Goal: Transaction & Acquisition: Purchase product/service

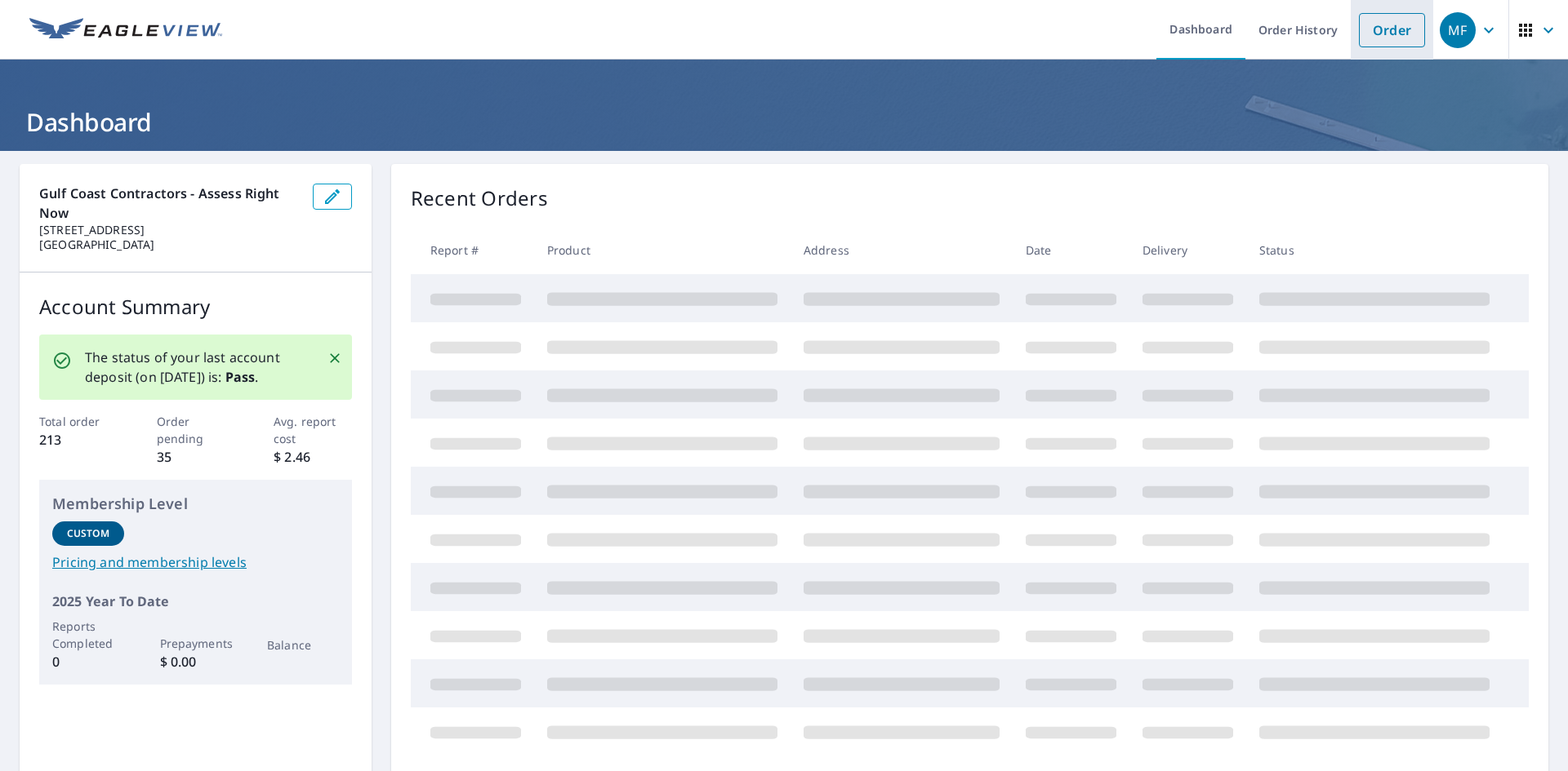
click at [1361, 39] on link "Order" at bounding box center [1391, 30] width 66 height 34
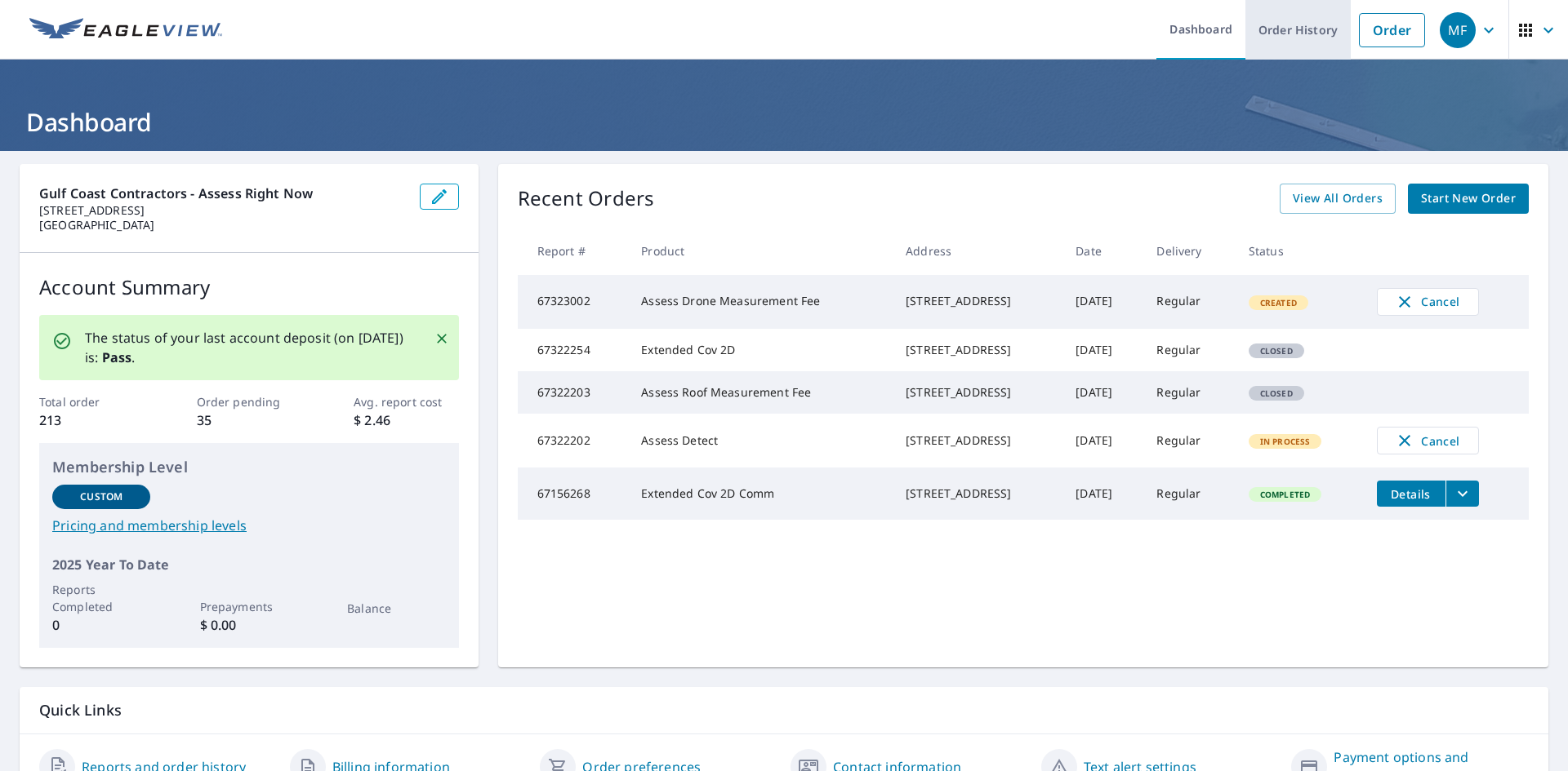
click at [1279, 26] on link "Order History" at bounding box center [1298, 30] width 106 height 60
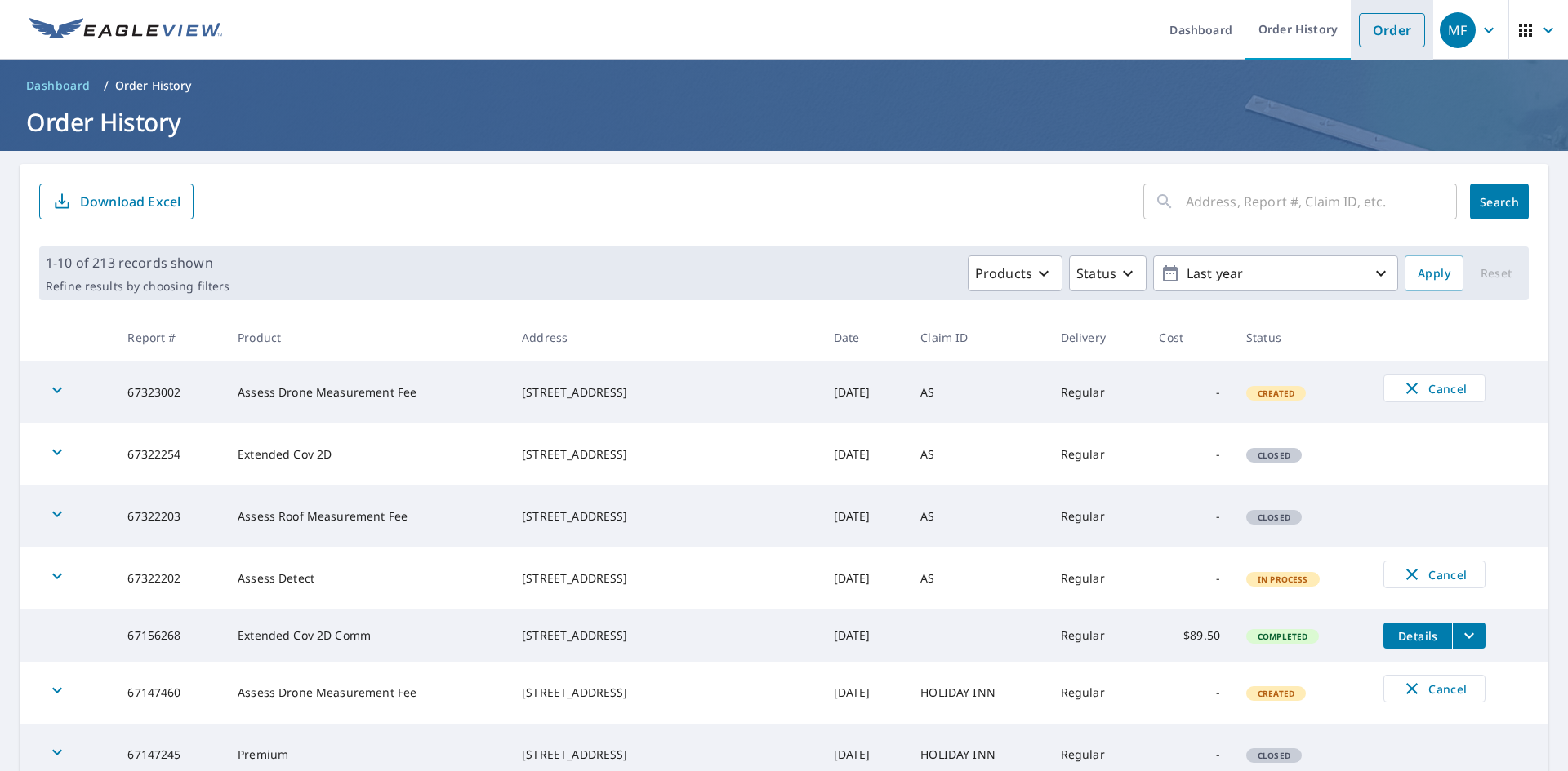
click at [1359, 34] on link "Order" at bounding box center [1391, 30] width 66 height 34
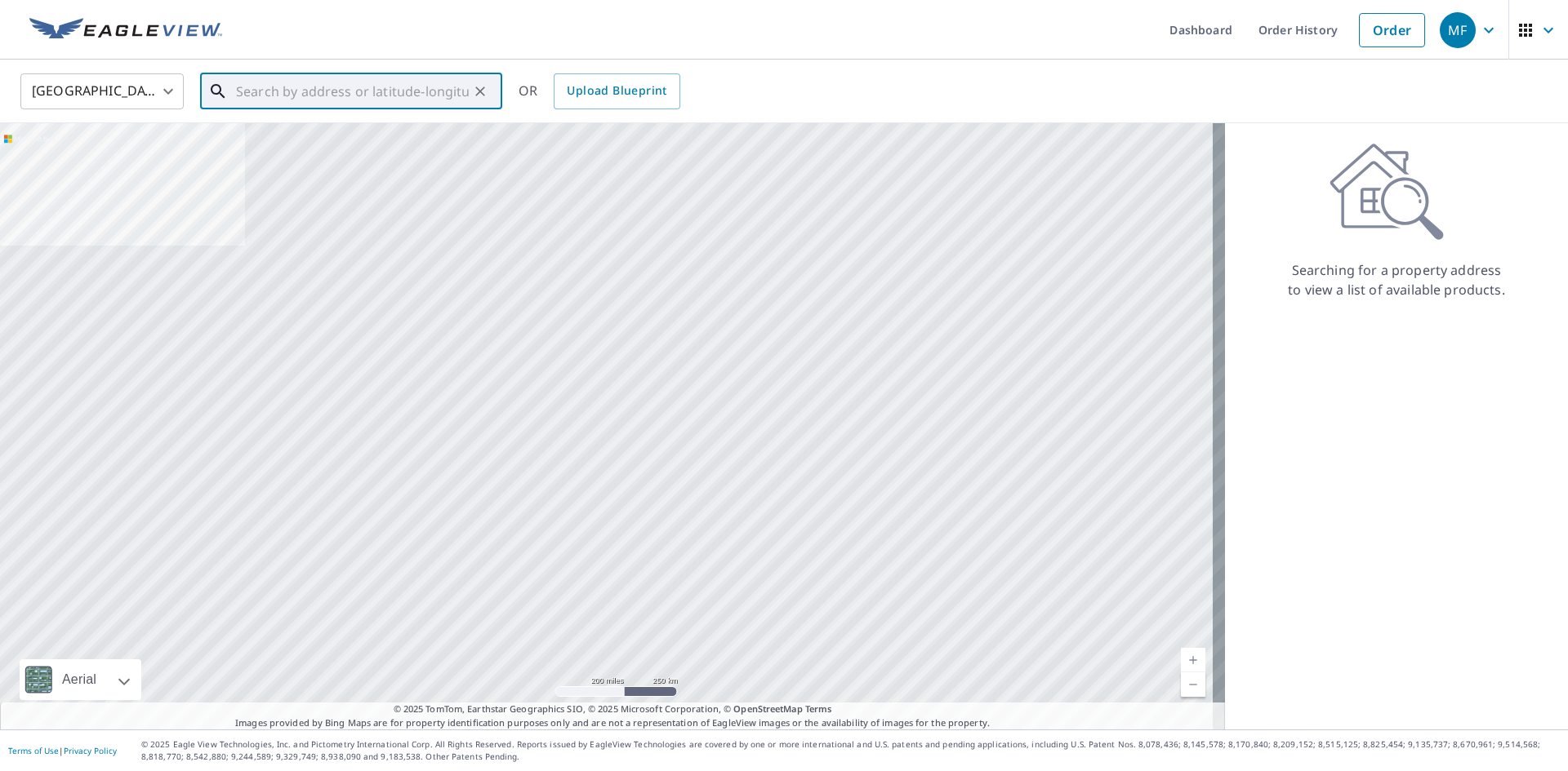
click at [264, 92] on input "text" at bounding box center [352, 91] width 232 height 46
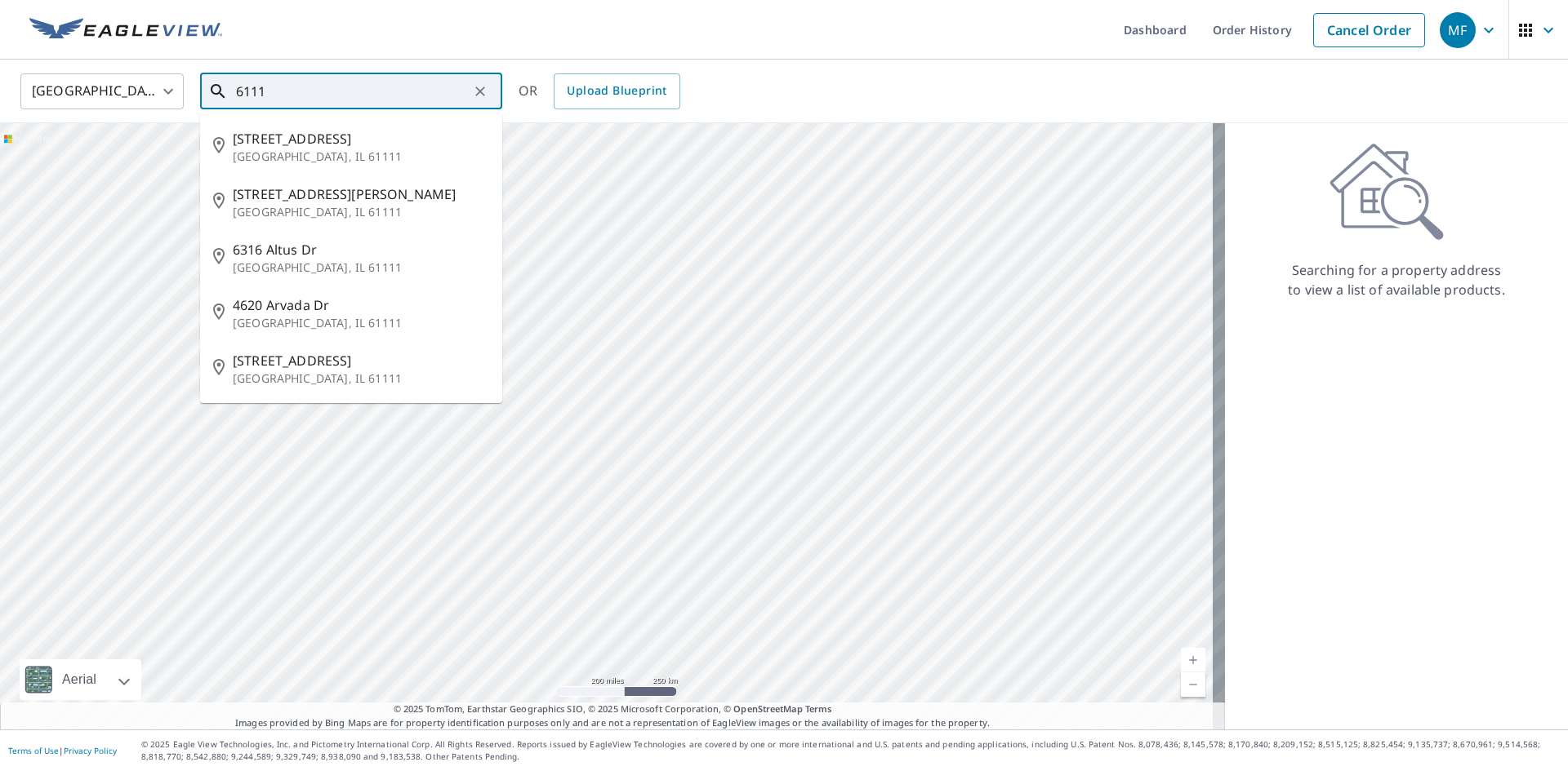
click at [333, 100] on input "6111" at bounding box center [352, 91] width 232 height 46
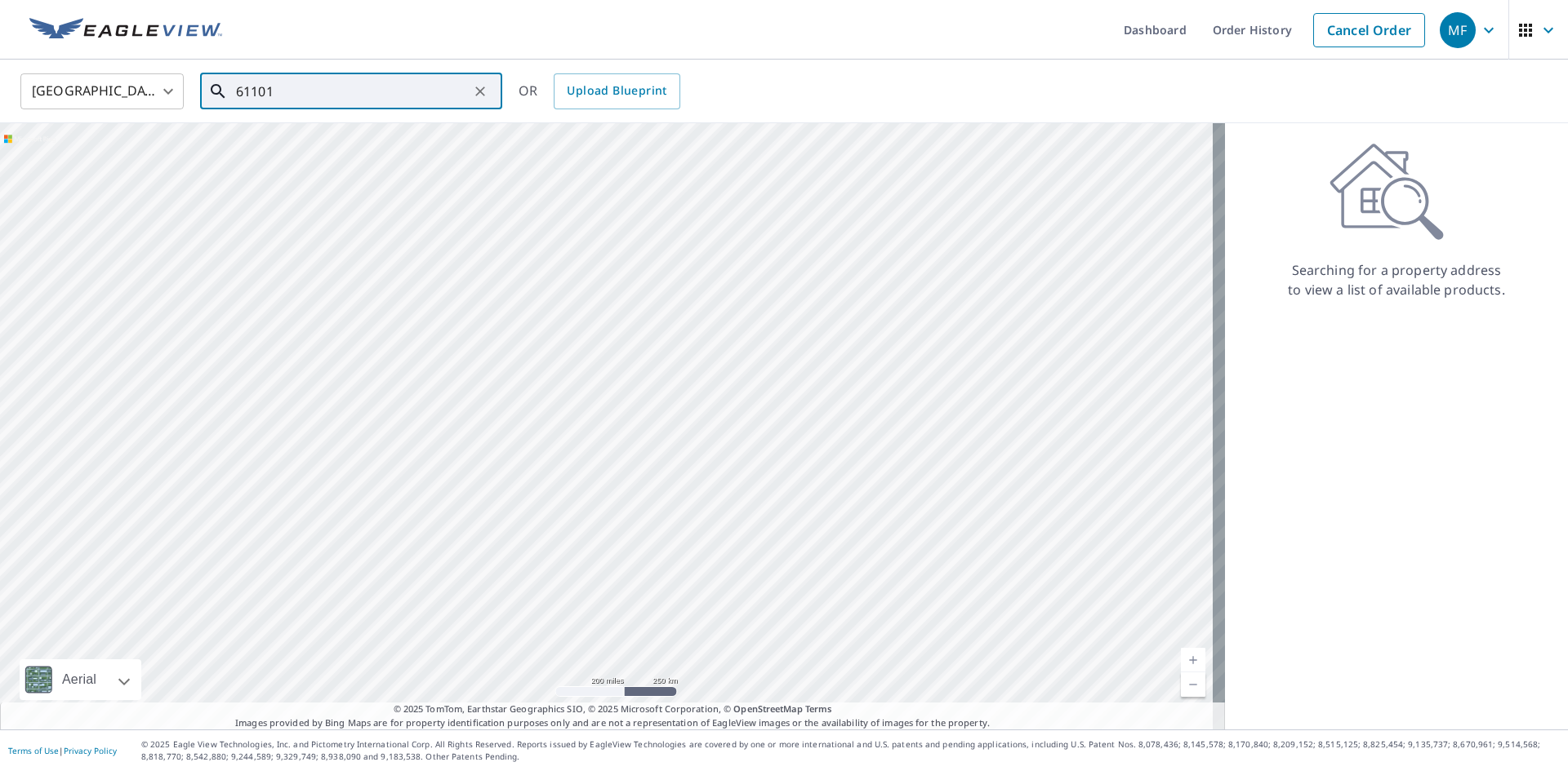
click at [313, 89] on input "61101" at bounding box center [352, 91] width 232 height 46
click at [280, 166] on li "61101 Airport Rd Slidell, LA 70460" at bounding box center [350, 147] width 302 height 55
type input "61101 Airport Rd Slidell, LA 70460"
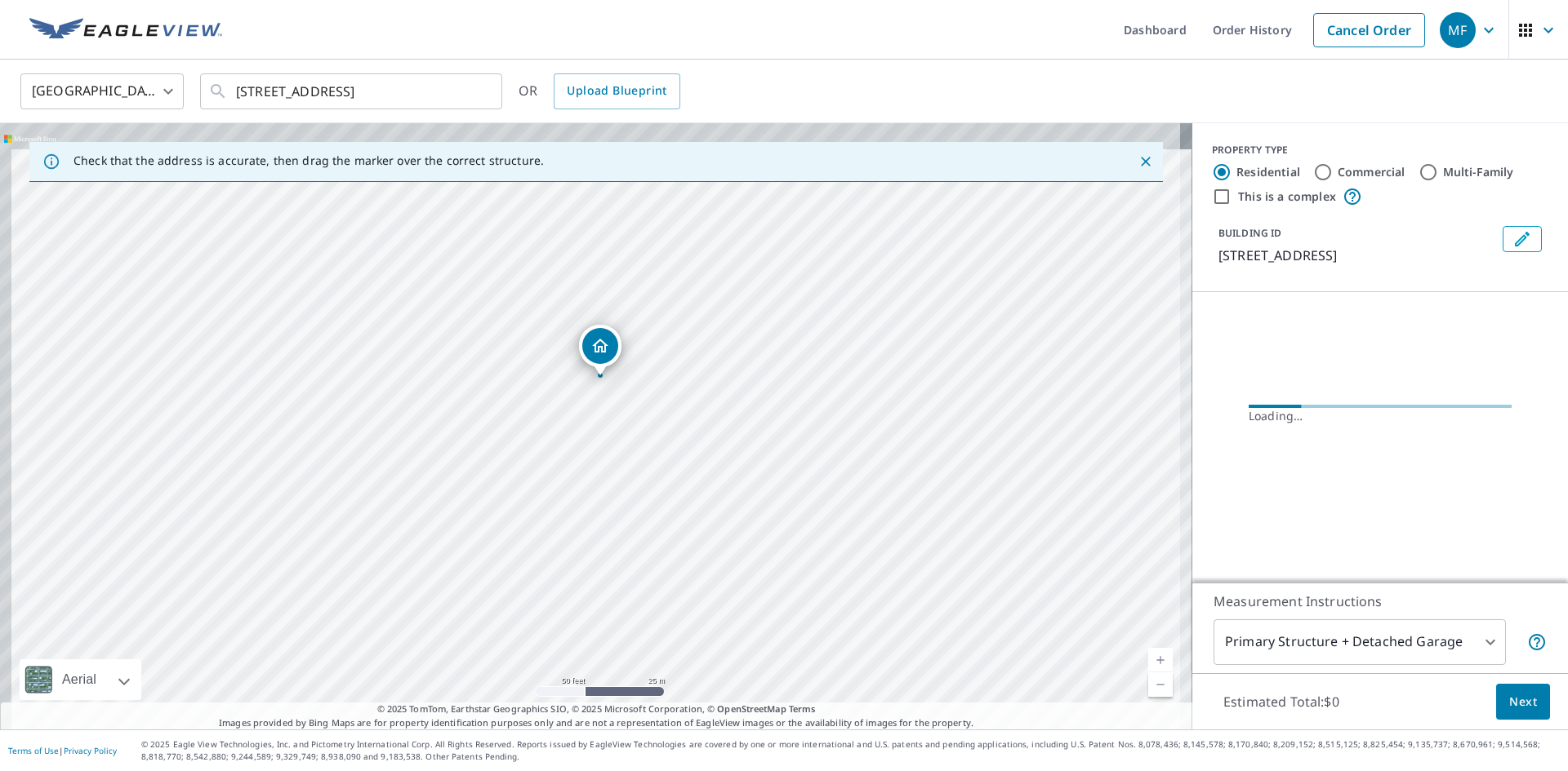
drag, startPoint x: 586, startPoint y: 310, endPoint x: 610, endPoint y: 427, distance: 119.4
click at [610, 427] on div "61101 Airport Rd Slidell, LA 70460" at bounding box center [596, 426] width 1192 height 606
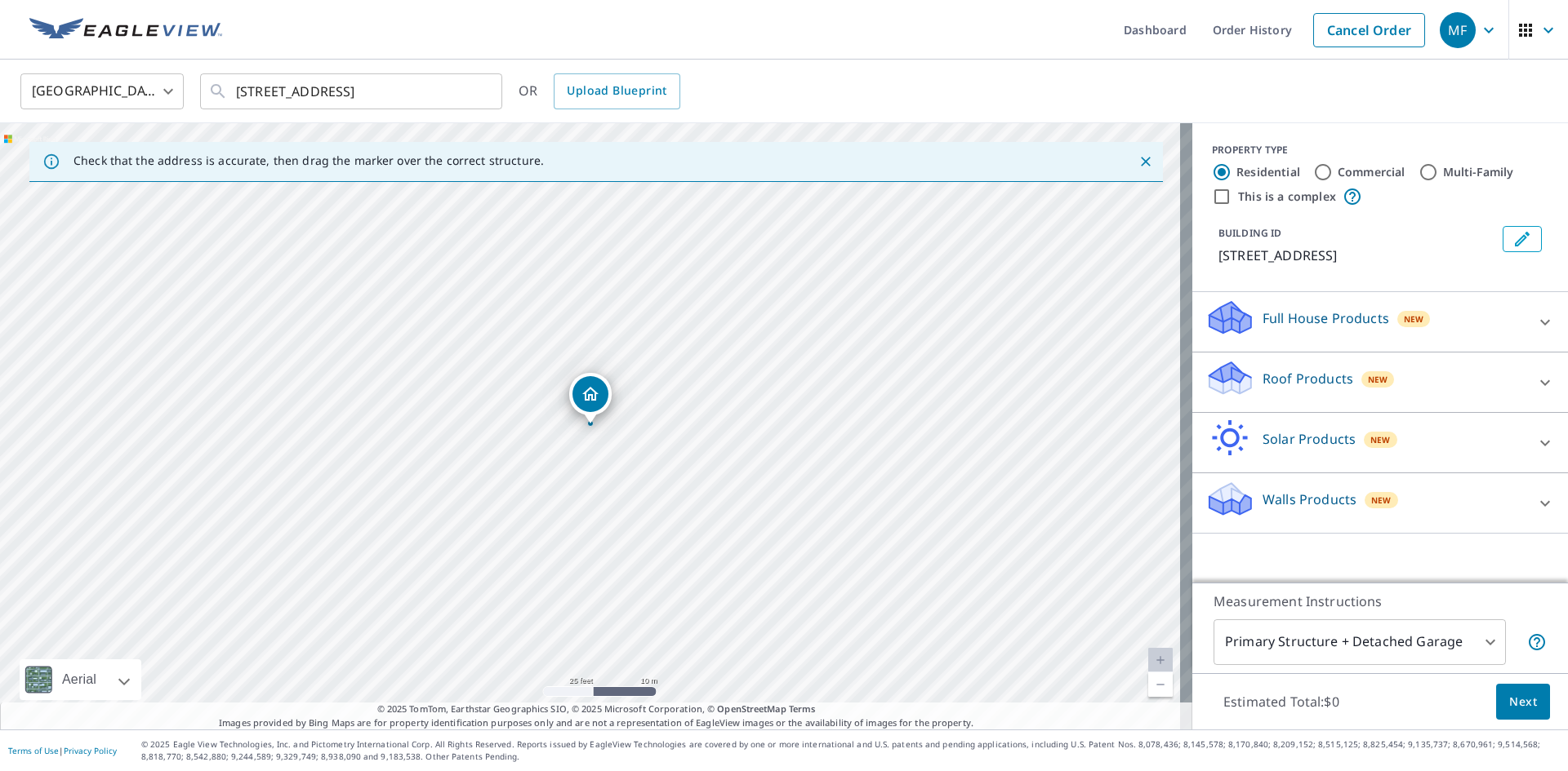
click at [1452, 365] on div "Roof Products New" at bounding box center [1365, 382] width 320 height 47
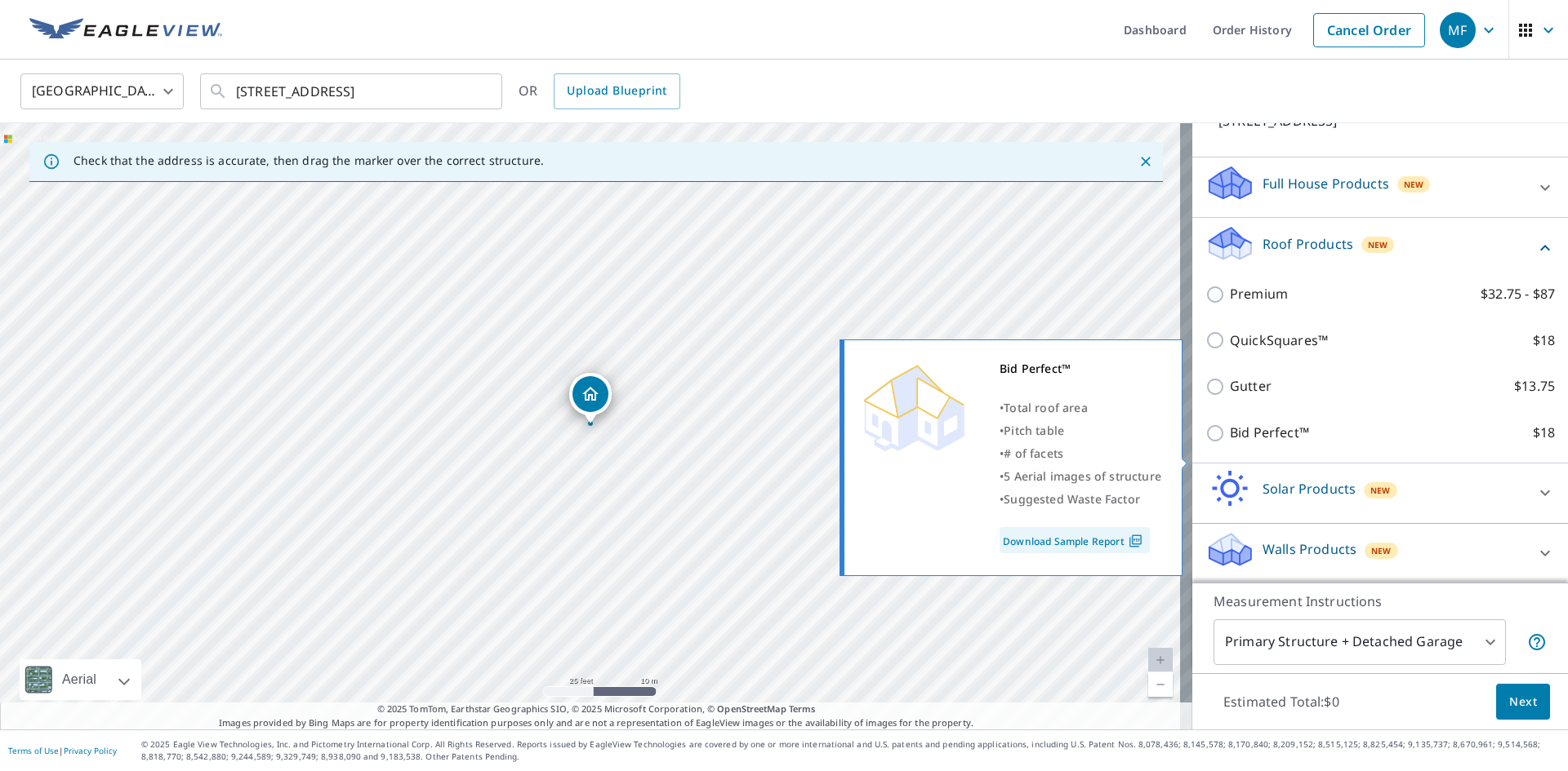
scroll to position [136, 0]
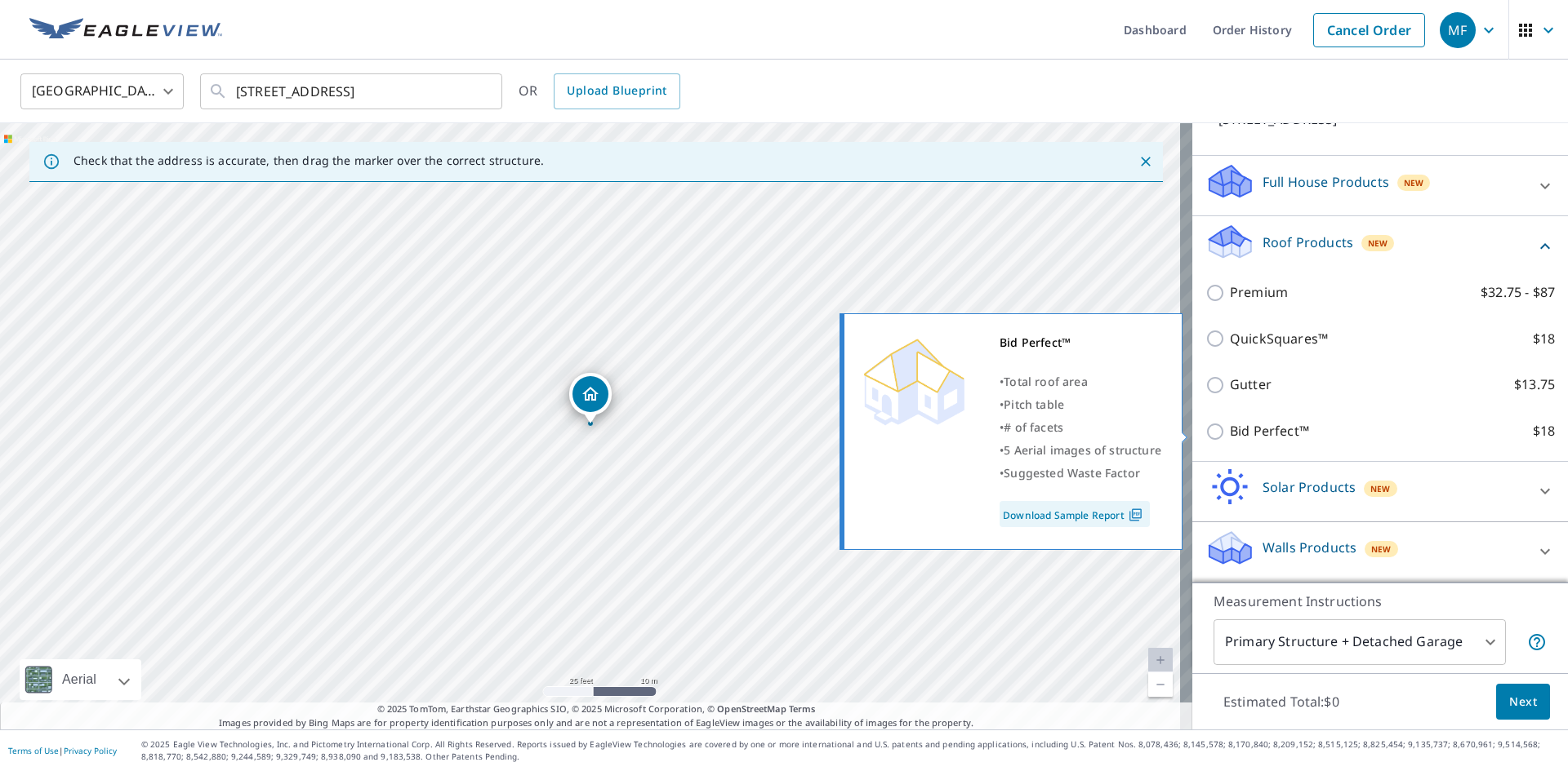
click at [1249, 428] on p "Bid Perfect™" at bounding box center [1269, 431] width 79 height 20
click at [1230, 428] on input "Bid Perfect™ $18" at bounding box center [1218, 431] width 25 height 20
checkbox input "true"
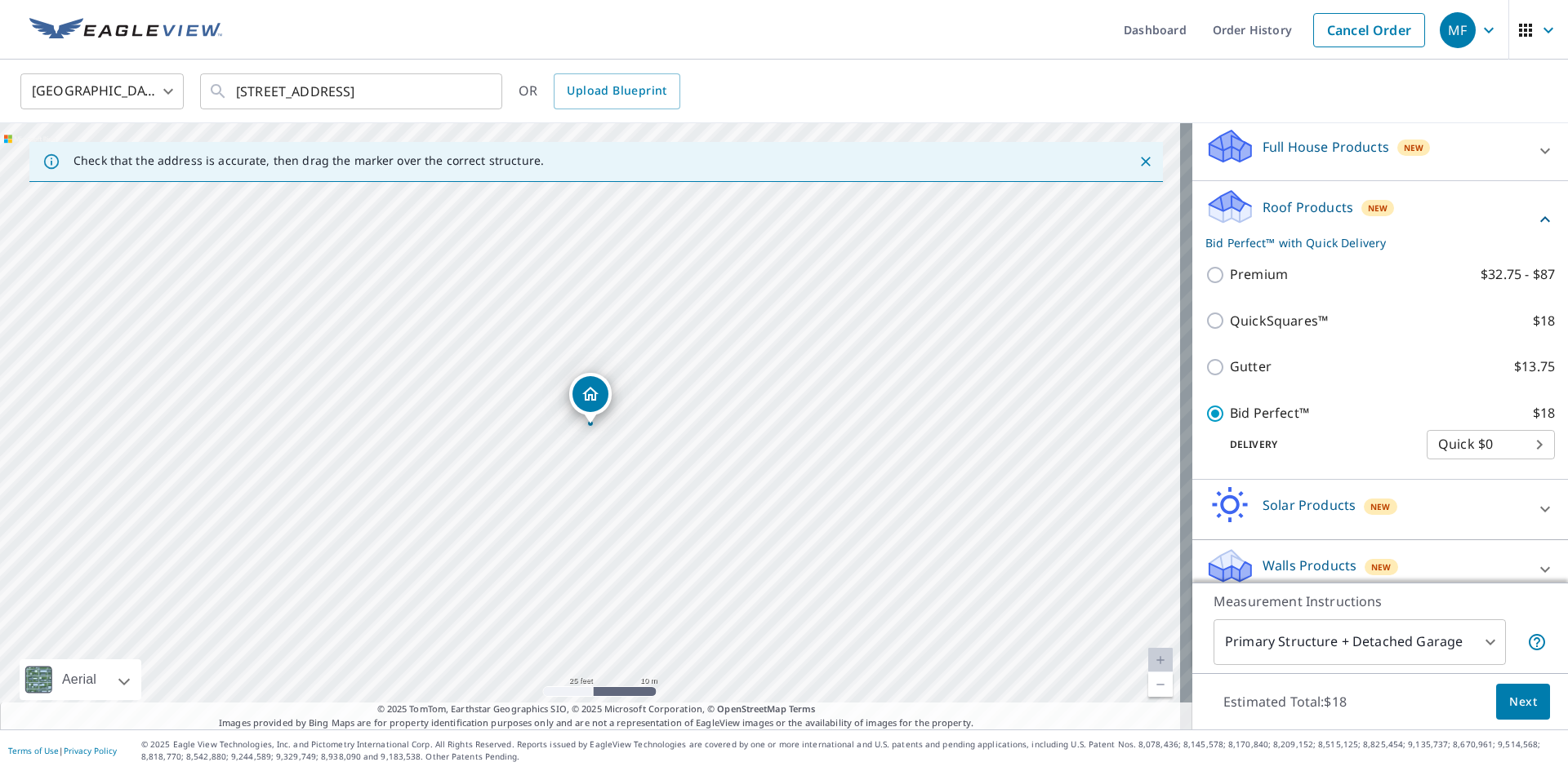
scroll to position [189, 0]
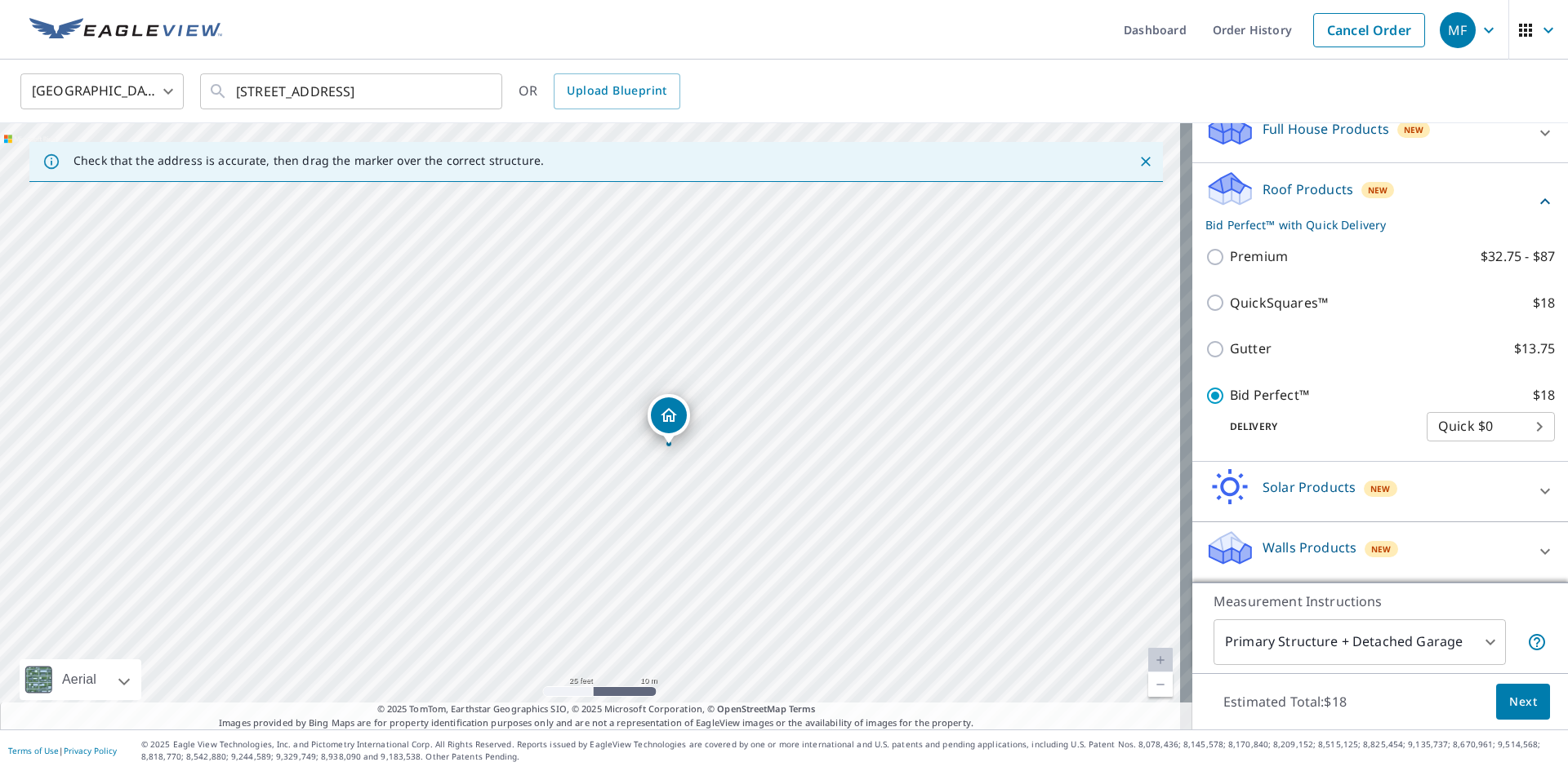
drag, startPoint x: 794, startPoint y: 567, endPoint x: 825, endPoint y: 540, distance: 41.1
click at [825, 540] on div "61101 Airport Rd Slidell, LA 70460" at bounding box center [596, 426] width 1192 height 606
click at [1514, 705] on span "Next" at bounding box center [1522, 702] width 28 height 20
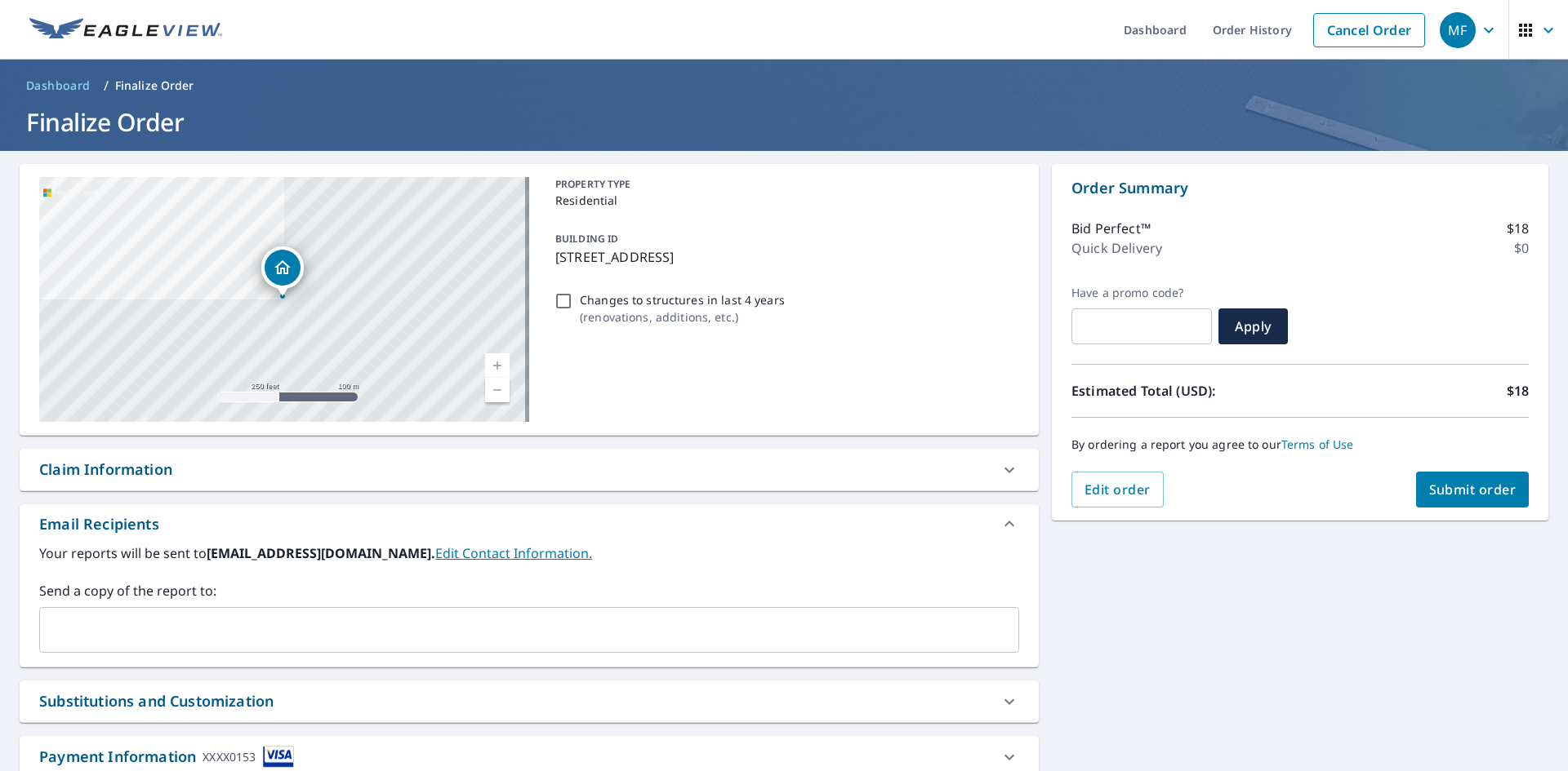
click at [862, 261] on p "61101 Airport Rd, Slidell, LA, 70460" at bounding box center [784, 257] width 457 height 20
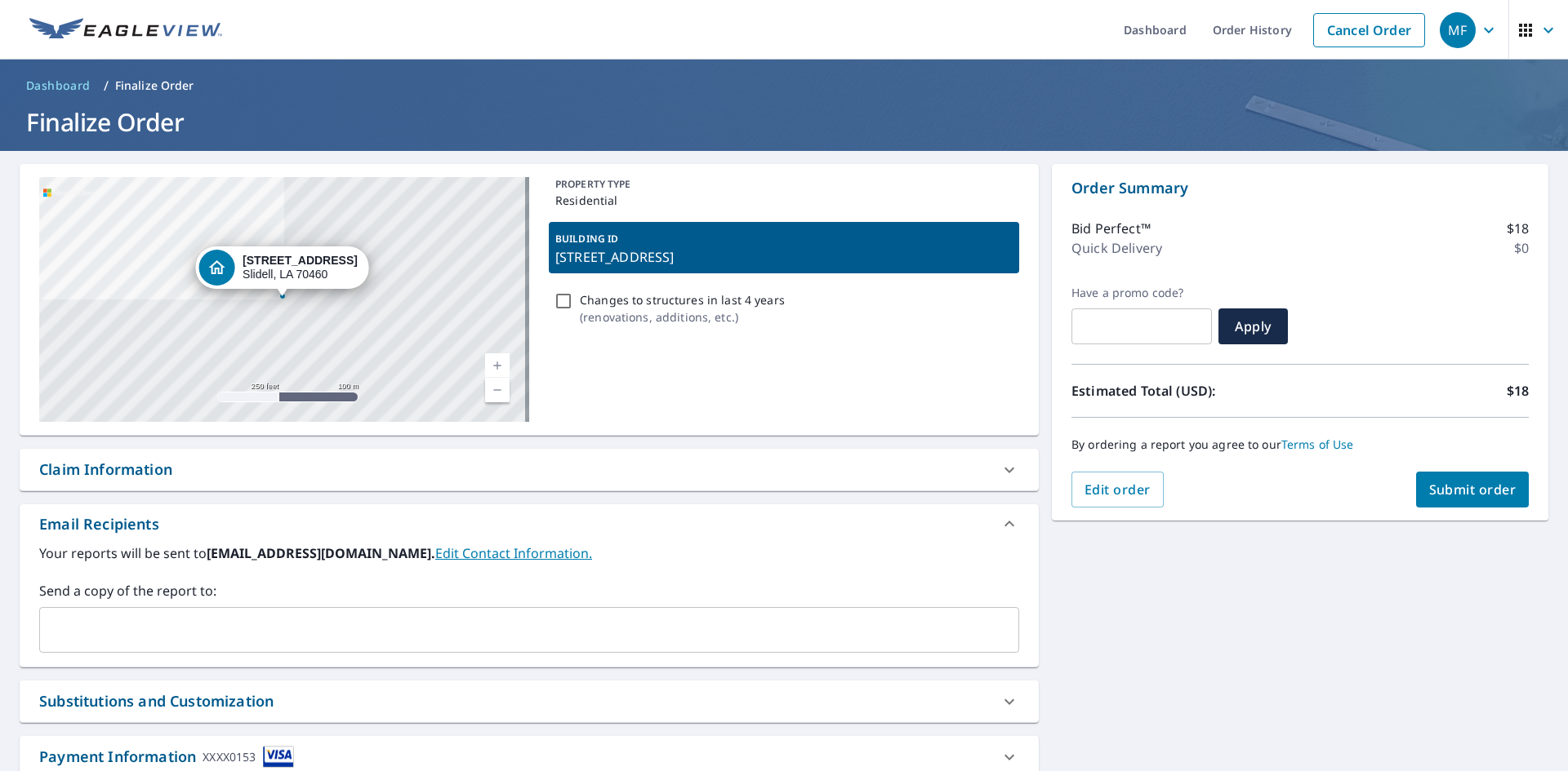
click at [862, 382] on div "PROPERTY TYPE Residential BUILDING ID 61101 Airport Rd, Slidell, LA, 70460 Chan…" at bounding box center [784, 299] width 470 height 245
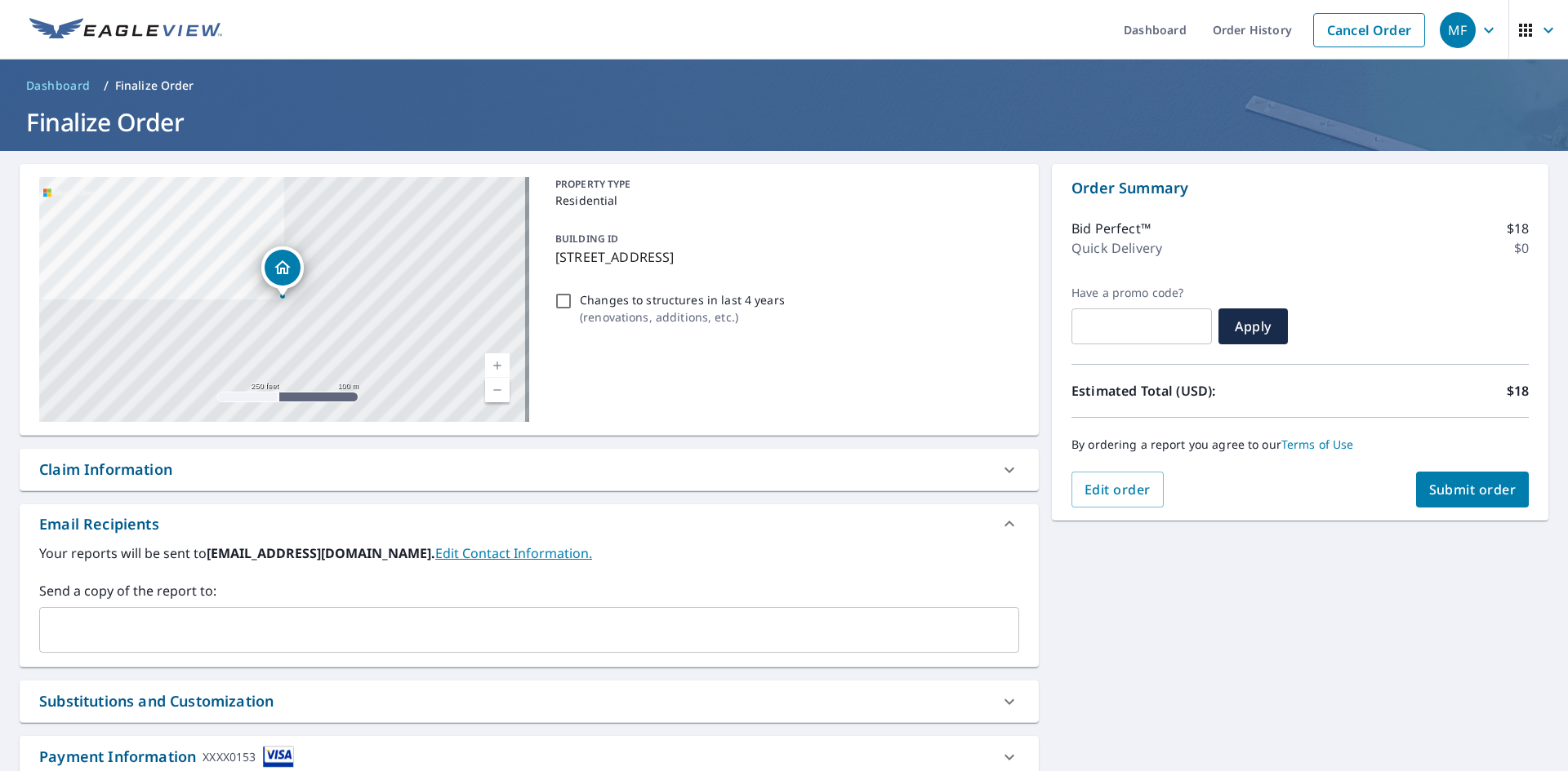
click at [1472, 484] on span "Submit order" at bounding box center [1473, 489] width 88 height 18
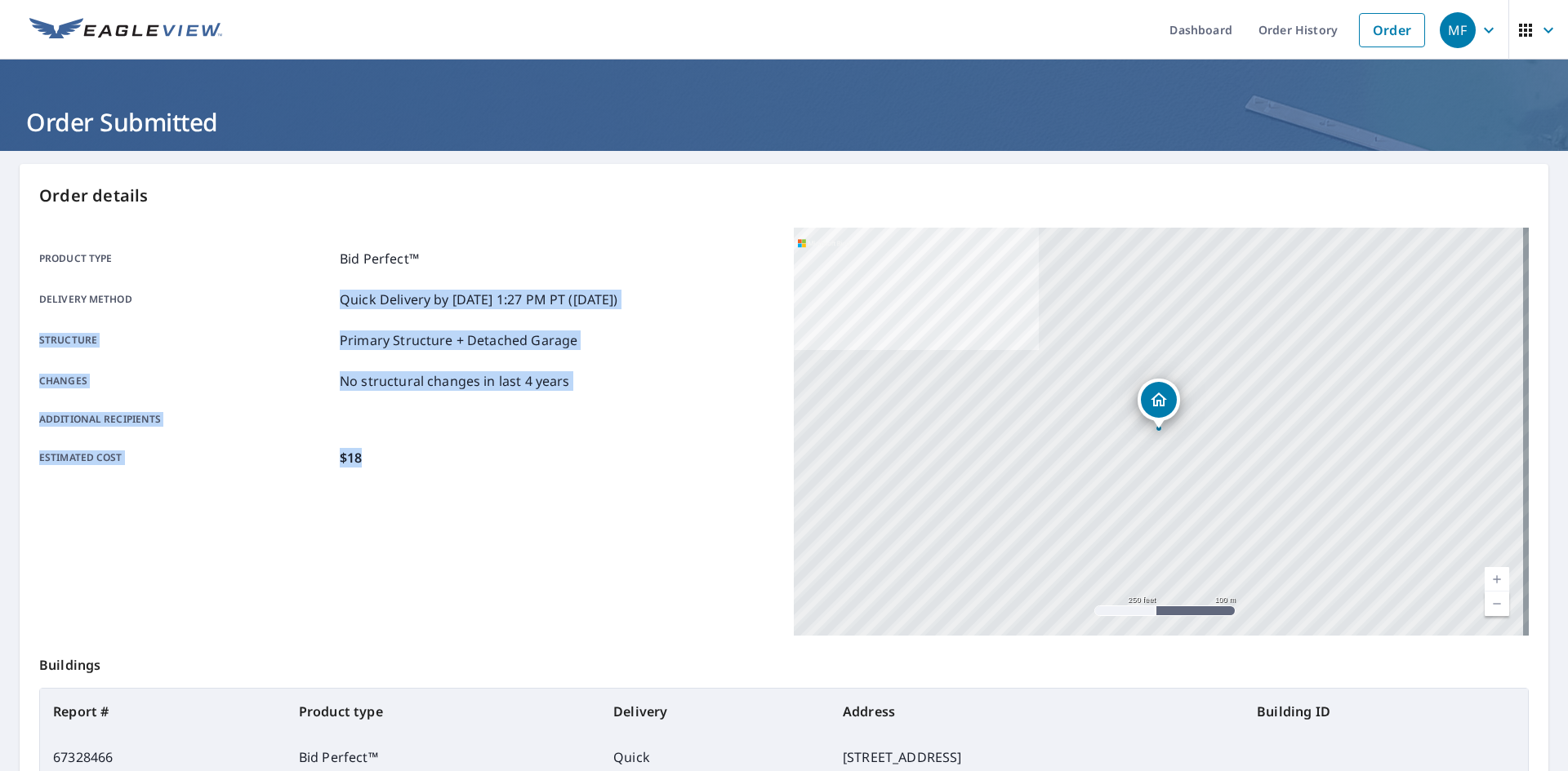
drag, startPoint x: 392, startPoint y: 495, endPoint x: 146, endPoint y: 306, distance: 310.2
click at [140, 290] on div "Product type Bid Perfect™ Delivery method Quick Delivery by 9/8/2025 1:27 PM PT…" at bounding box center [407, 431] width 735 height 408
click at [152, 314] on div "Product type Bid Perfect™ Delivery method Quick Delivery by 9/8/2025 1:27 PM PT…" at bounding box center [407, 359] width 735 height 219
click at [188, 404] on div "Product type Bid Perfect™ Delivery method Quick Delivery by 9/8/2025 1:27 PM PT…" at bounding box center [407, 359] width 735 height 219
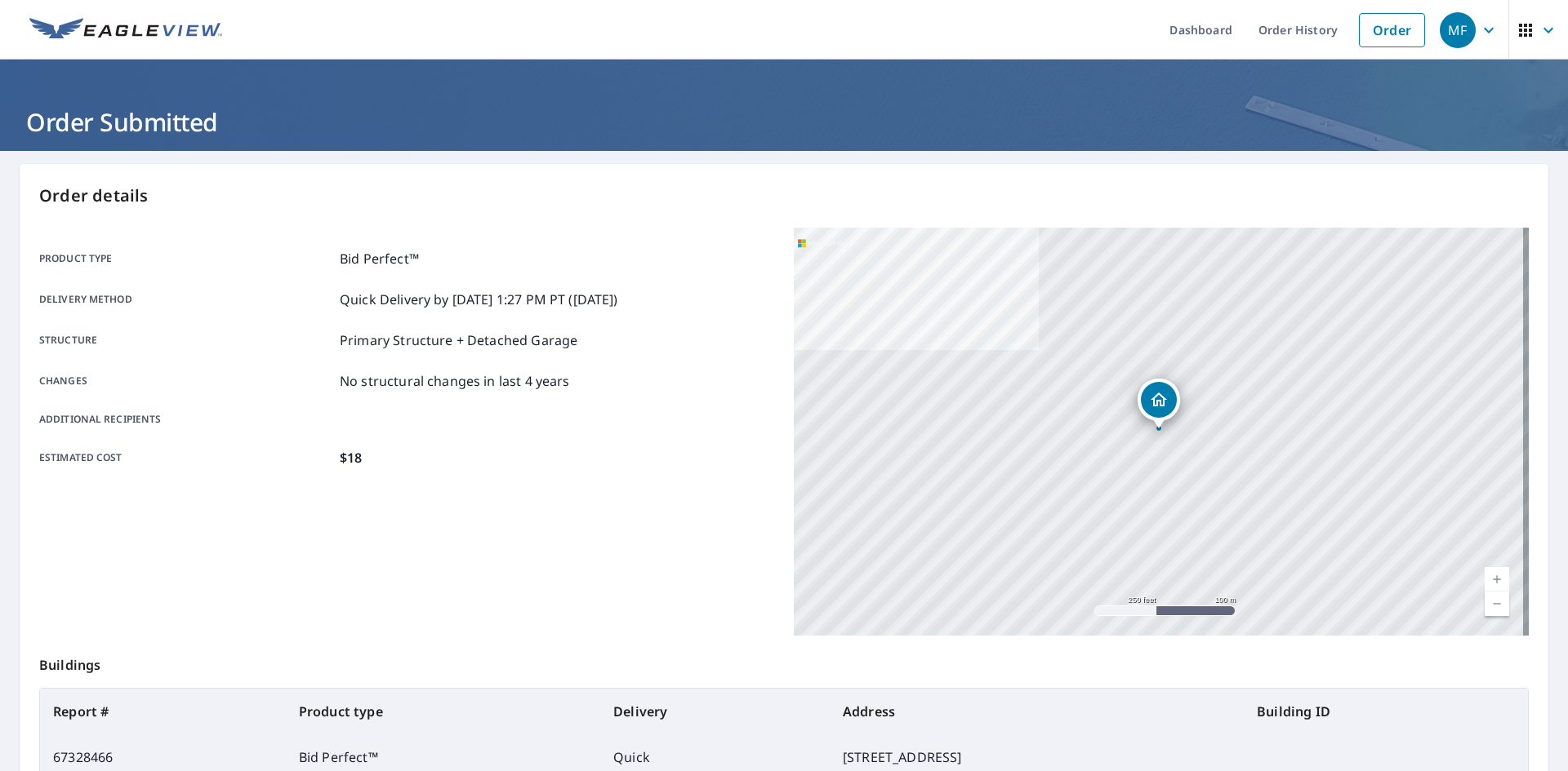
click at [438, 192] on p "Order details" at bounding box center [784, 196] width 1489 height 25
click at [544, 623] on div "Product type Bid Perfect™ Delivery method Quick Delivery by 9/8/2025 1:27 PM PT…" at bounding box center [407, 431] width 735 height 408
click at [1458, 41] on div "MF" at bounding box center [1458, 30] width 36 height 36
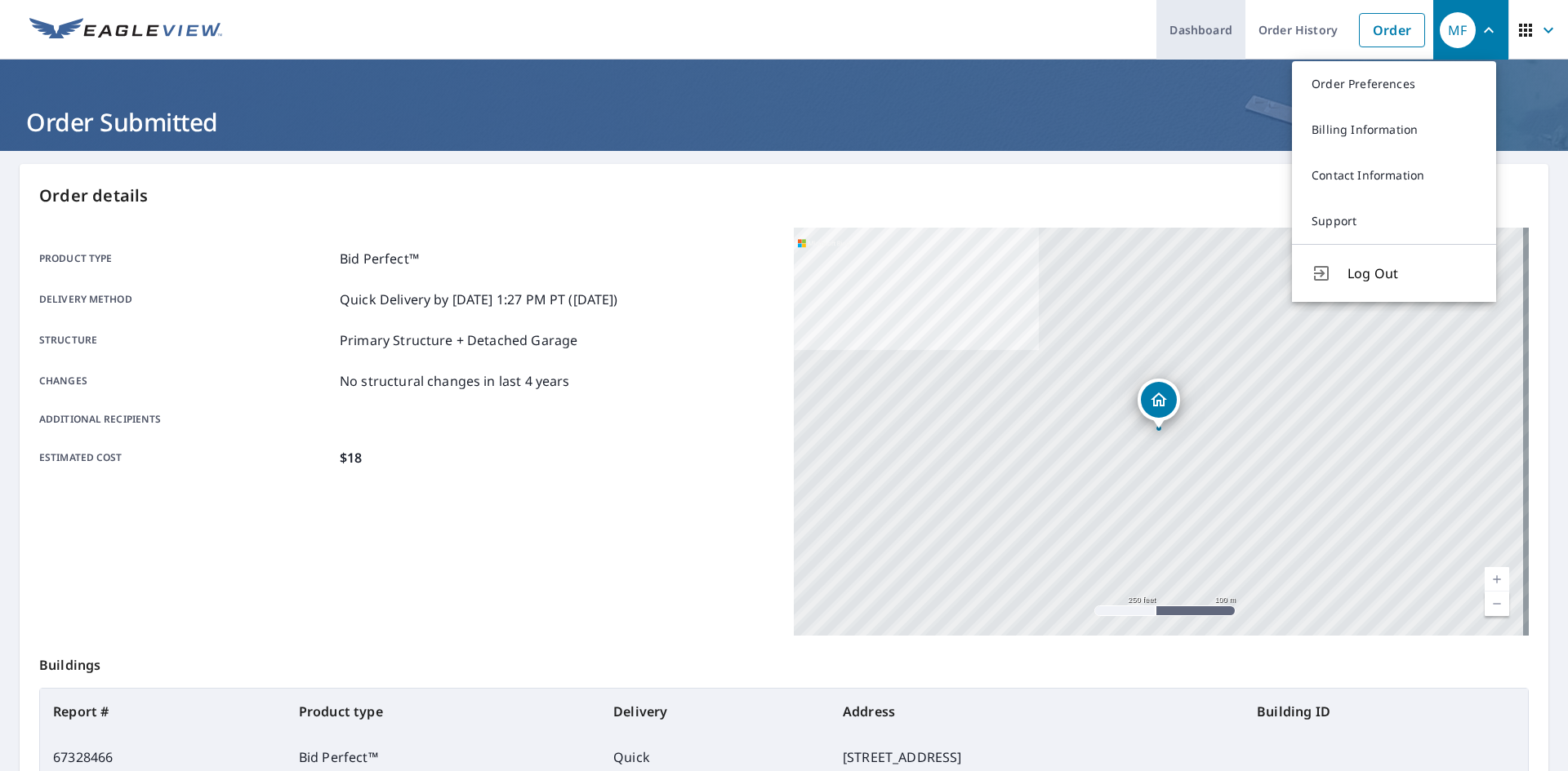
click at [1186, 34] on link "Dashboard" at bounding box center [1200, 30] width 89 height 60
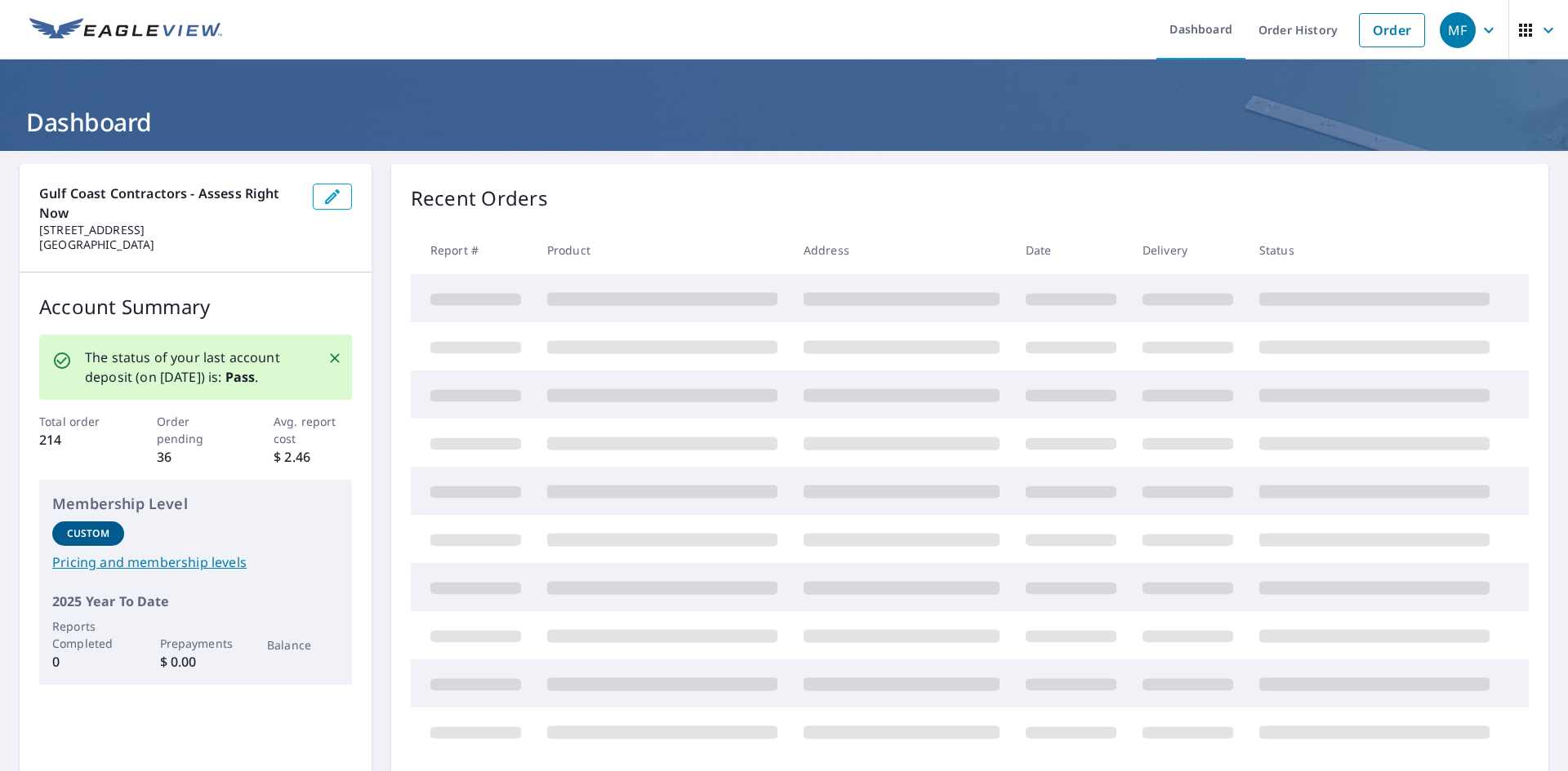
scroll to position [82, 0]
